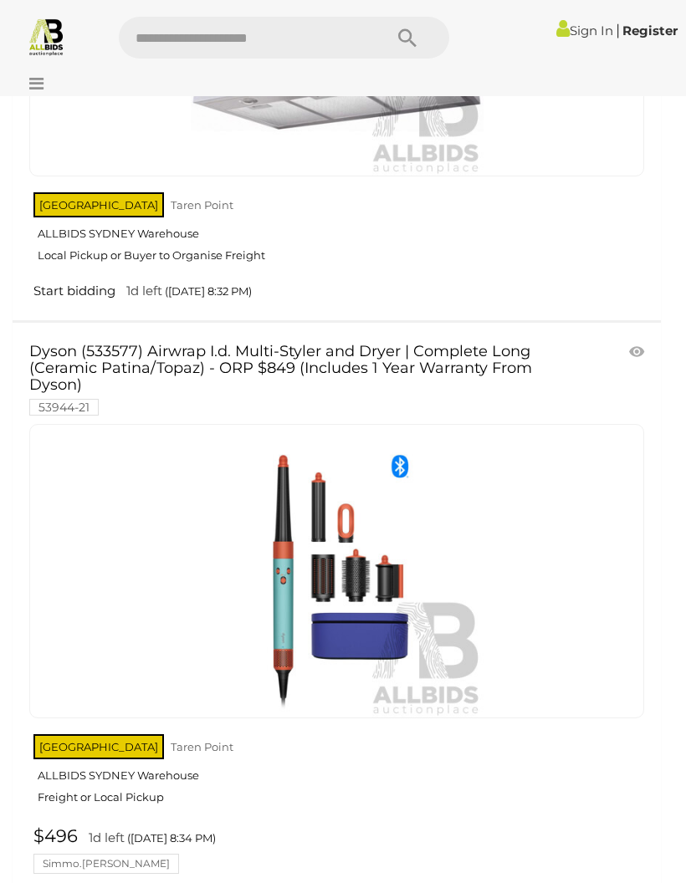
scroll to position [26440, 0]
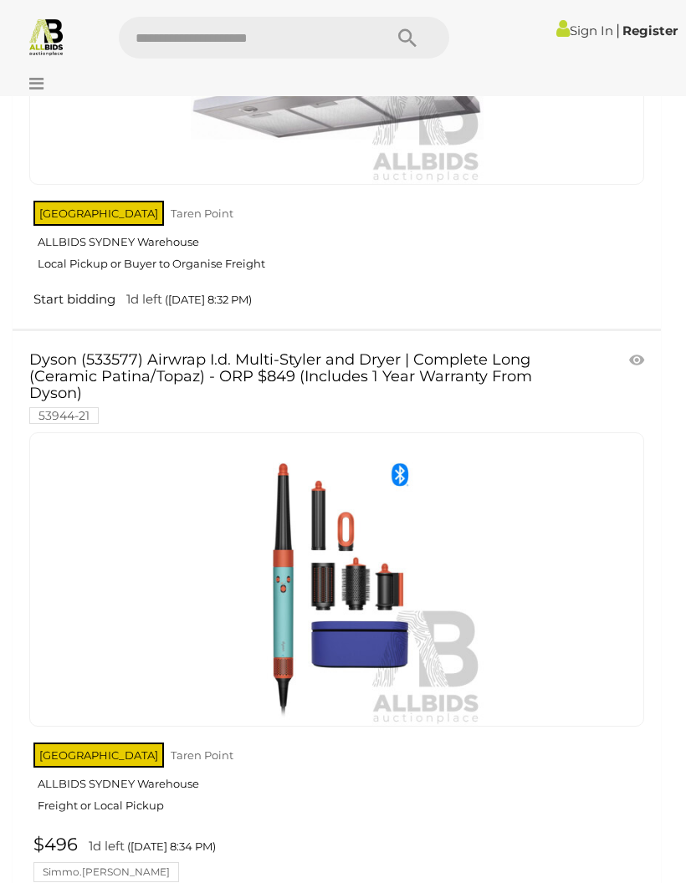
click at [41, 88] on icon at bounding box center [32, 83] width 23 height 17
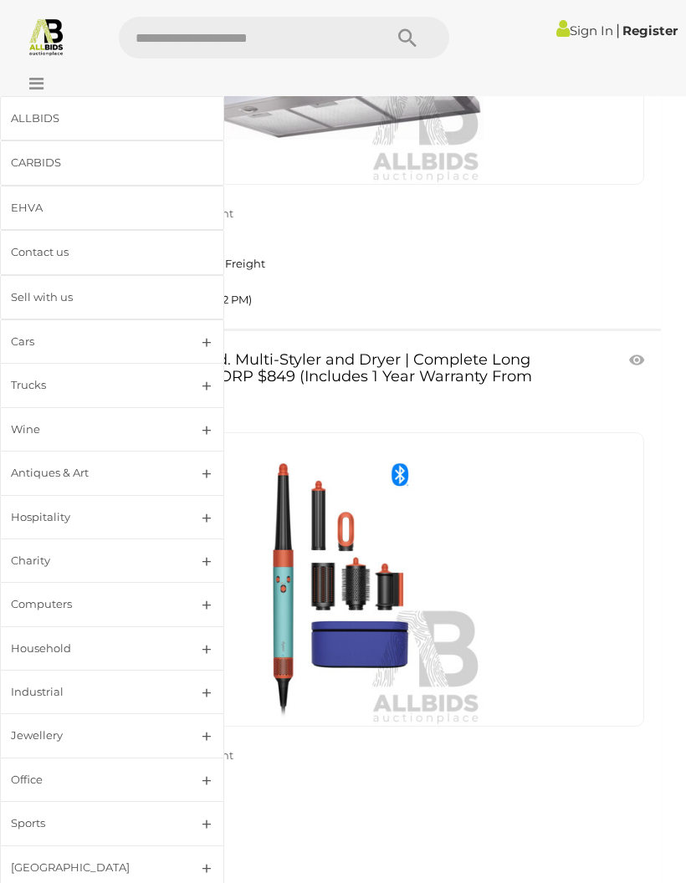
click at [26, 110] on div "ALLBIDS" at bounding box center [92, 118] width 162 height 19
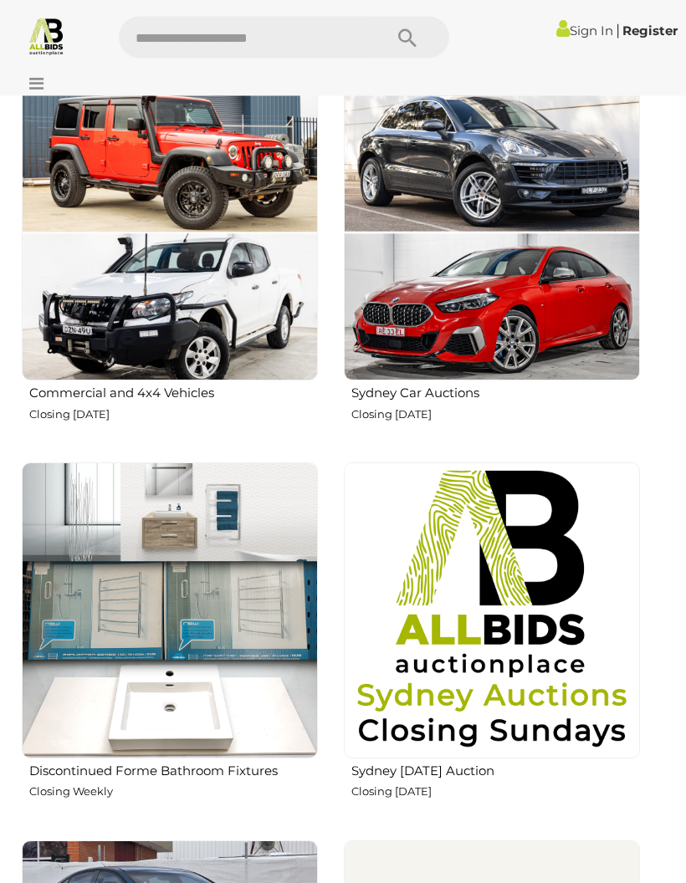
scroll to position [1158, 0]
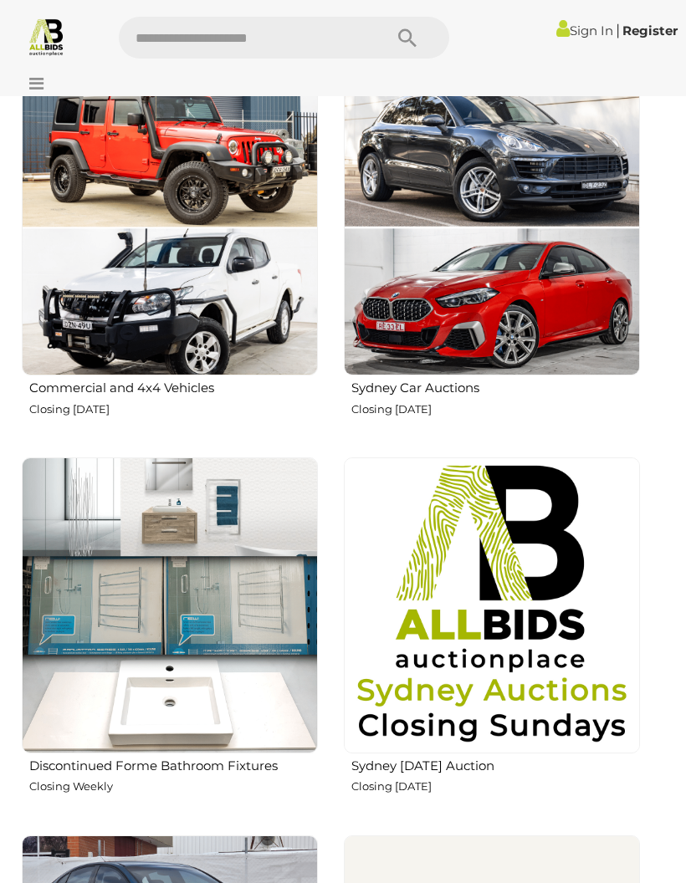
click at [79, 744] on img at bounding box center [170, 606] width 296 height 296
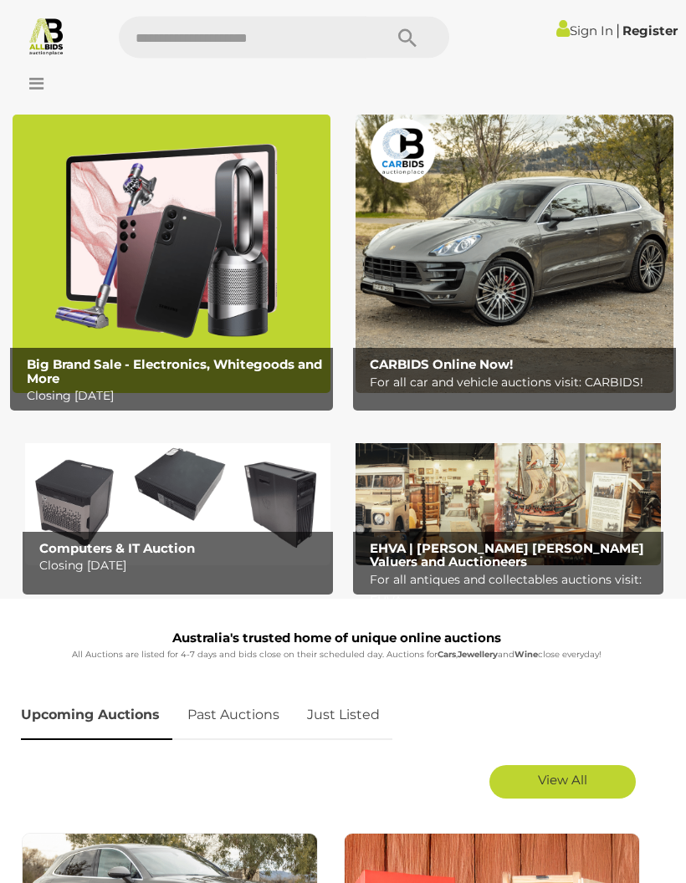
scroll to position [26, 0]
click at [414, 515] on img at bounding box center [507, 496] width 305 height 139
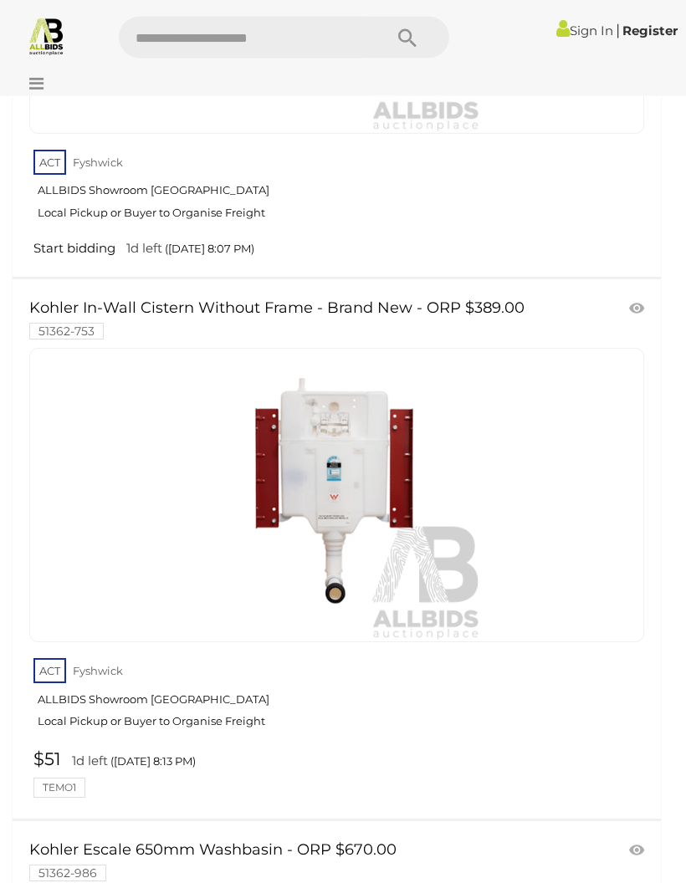
scroll to position [11189, 0]
